Goal: Transaction & Acquisition: Purchase product/service

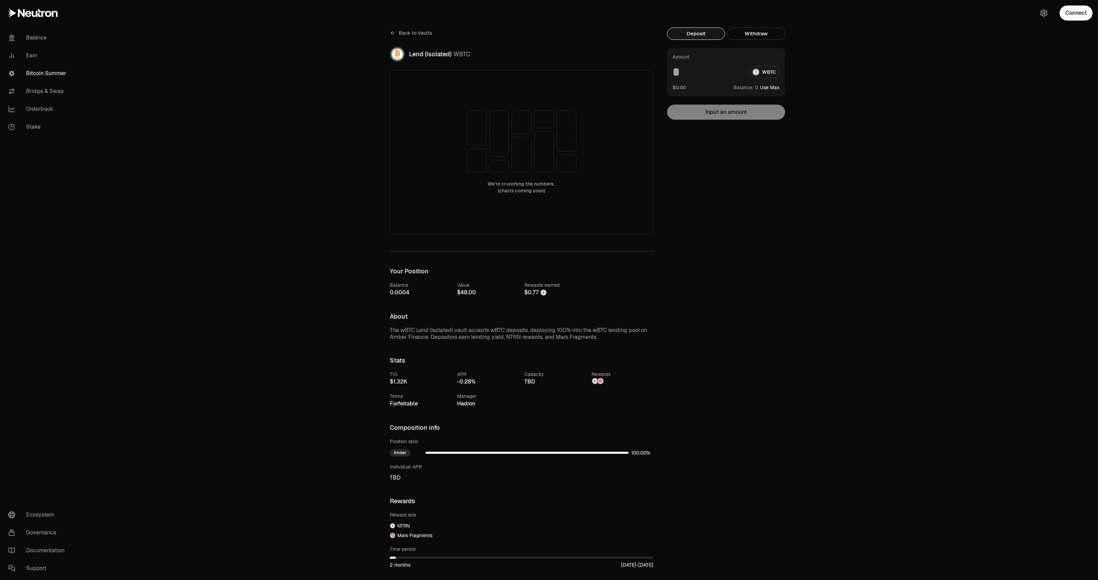
click at [51, 74] on link "Bitcoin Summer" at bounding box center [38, 73] width 71 height 18
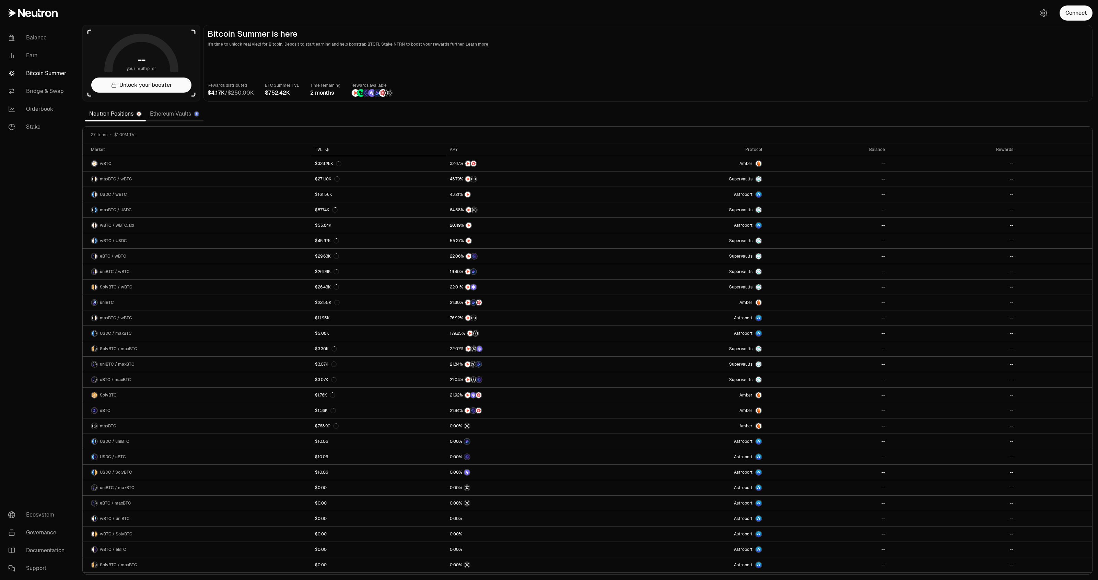
click at [178, 110] on link "Ethereum Vaults" at bounding box center [175, 114] width 58 height 14
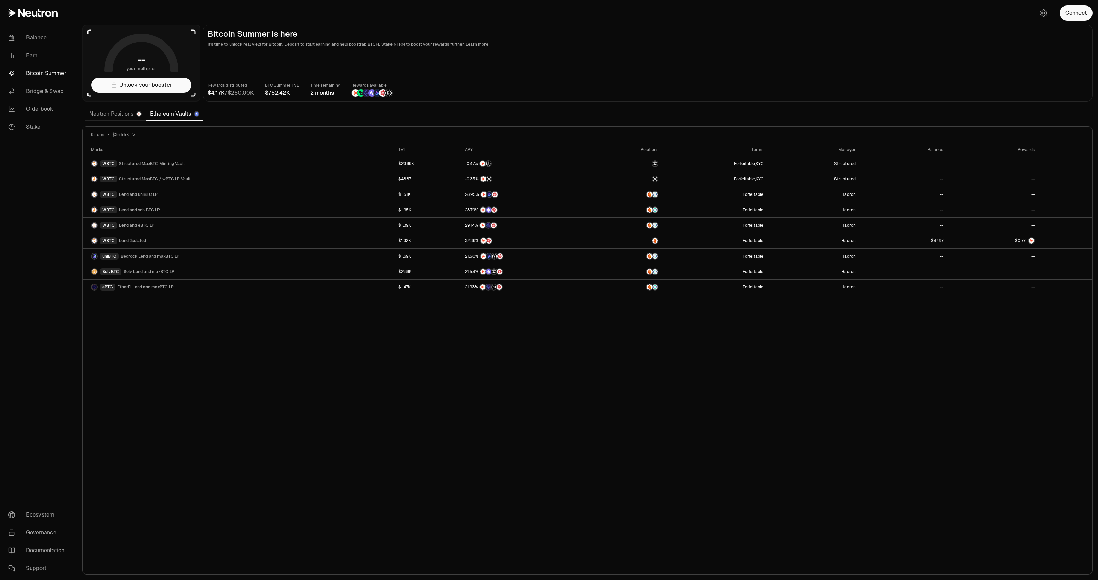
click at [860, 317] on div "Market TVL APY Positions Terms Manager Balance Rewards WBTC Structured MaxBTC M…" at bounding box center [587, 358] width 1009 height 431
click at [1067, 11] on button "Connect" at bounding box center [1075, 12] width 33 height 15
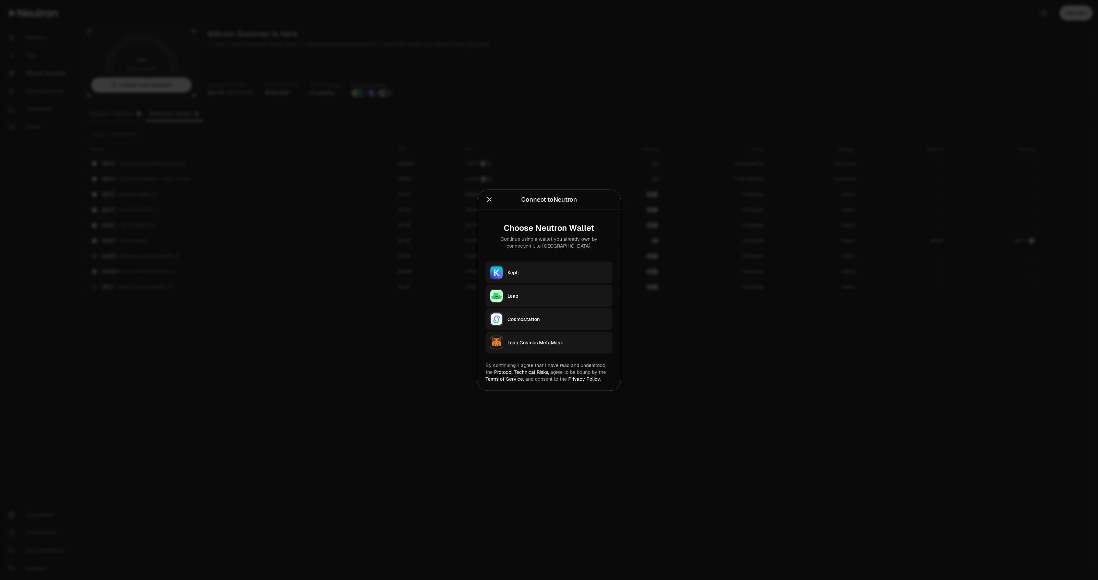
click at [529, 270] on div "Keplr" at bounding box center [557, 272] width 101 height 7
